Goal: Information Seeking & Learning: Find specific fact

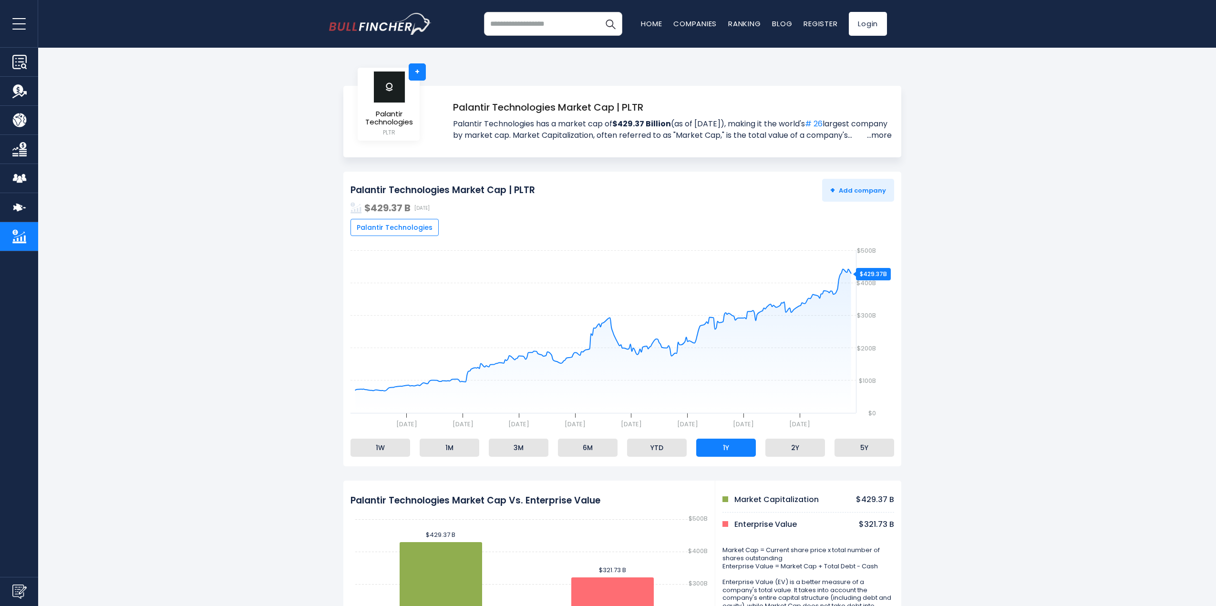
click at [866, 135] on link "...more" at bounding box center [877, 135] width 27 height 11
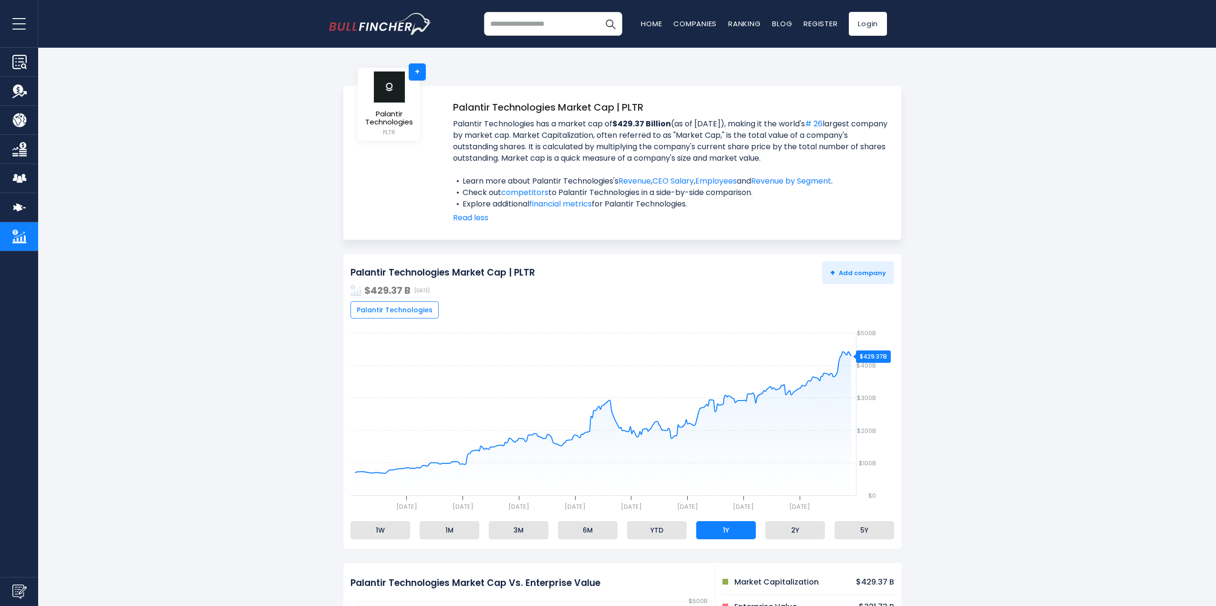
click at [806, 142] on span "Palantir Technologies has a market cap of $429.37 Billion (as of [DATE]), makin…" at bounding box center [672, 146] width 439 height 57
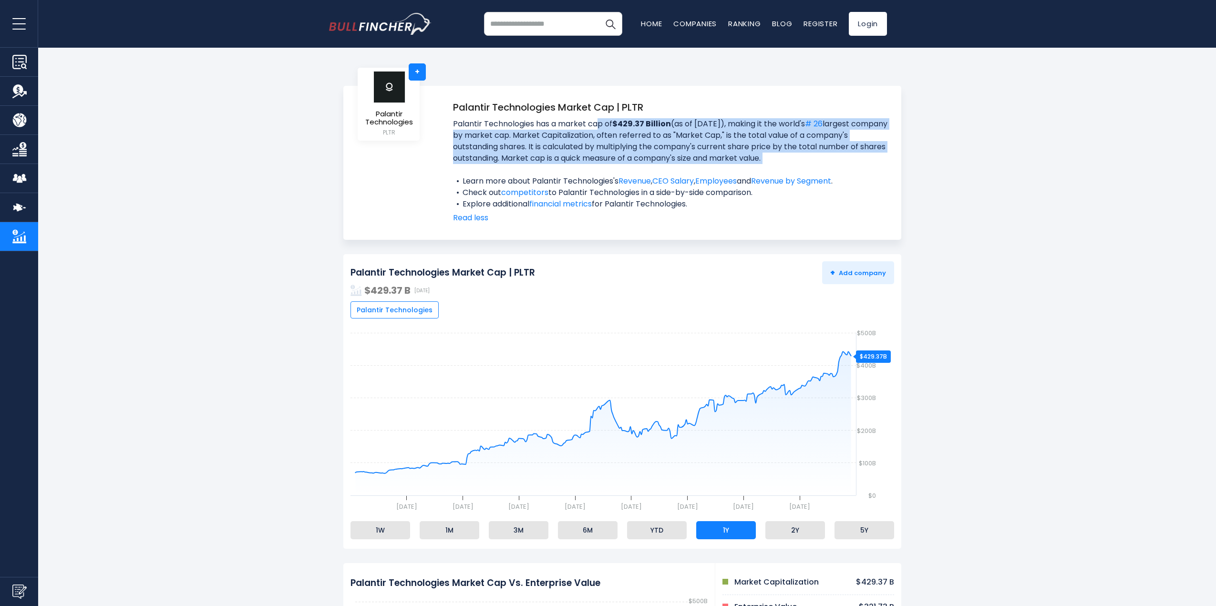
drag, startPoint x: 806, startPoint y: 142, endPoint x: 813, endPoint y: 140, distance: 7.3
click at [813, 140] on span "Palantir Technologies has a market cap of $429.37 Billion (as of [DATE]), makin…" at bounding box center [672, 146] width 439 height 57
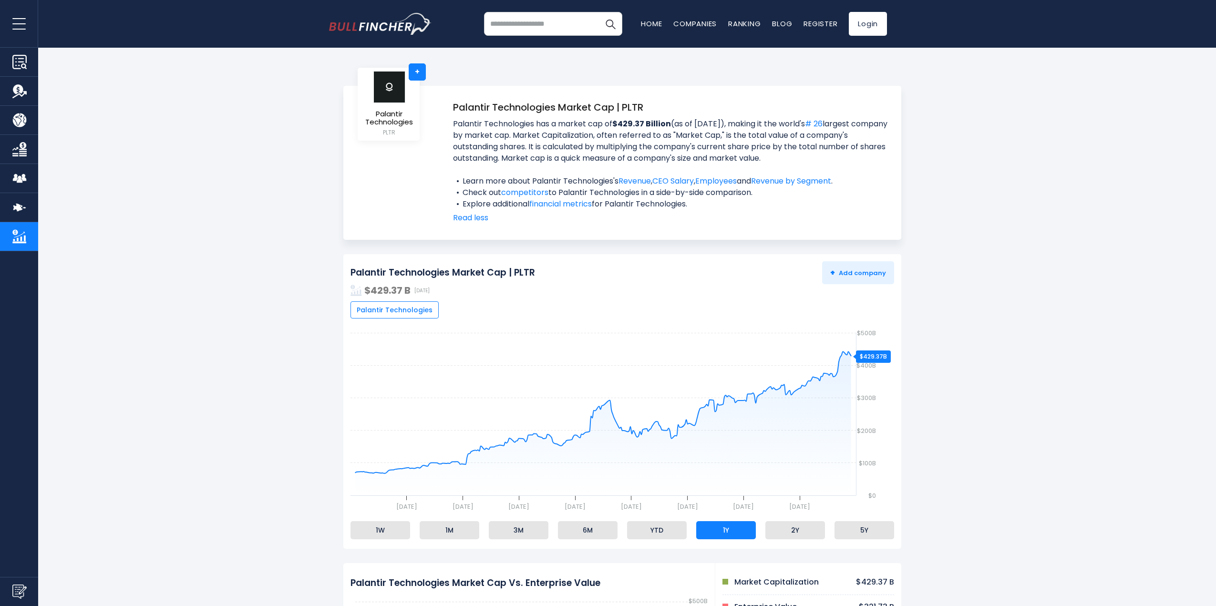
click at [813, 140] on span "Palantir Technologies has a market cap of $429.37 Billion (as of [DATE]), makin…" at bounding box center [672, 146] width 439 height 57
click at [810, 162] on span "Palantir Technologies has a market cap of $429.37 Billion (as of [DATE]), makin…" at bounding box center [672, 146] width 439 height 57
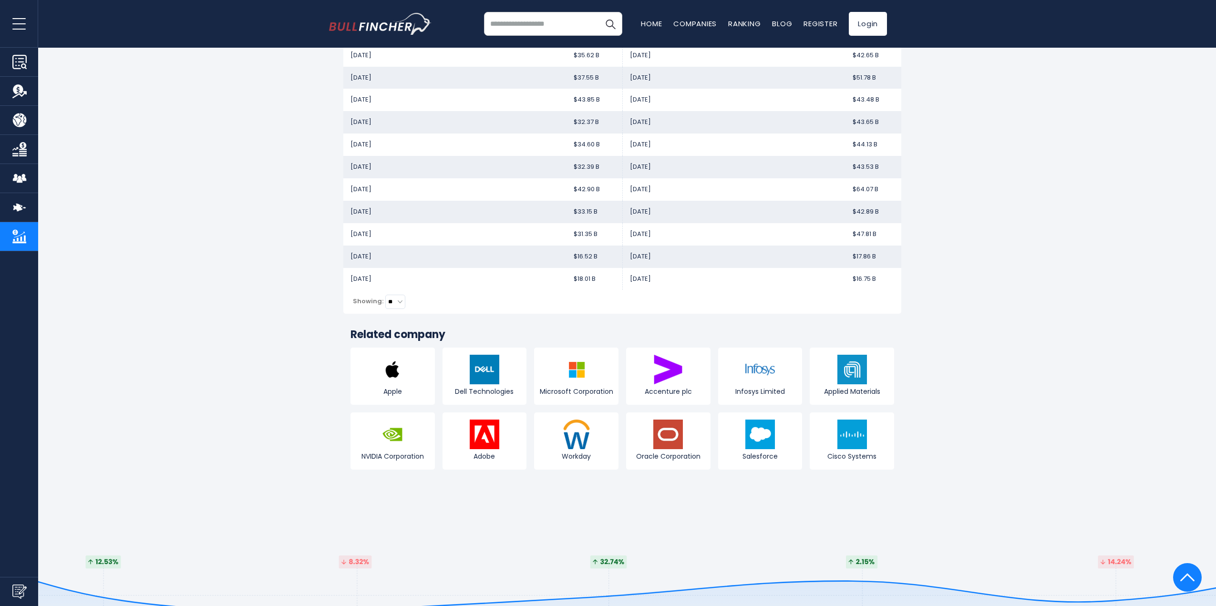
scroll to position [1430, 0]
